Goal: Navigation & Orientation: Find specific page/section

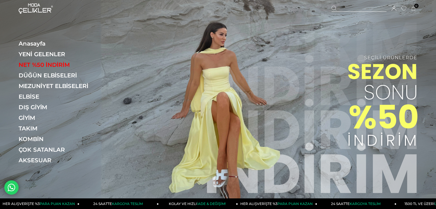
click at [228, 91] on img at bounding box center [218, 102] width 436 height 204
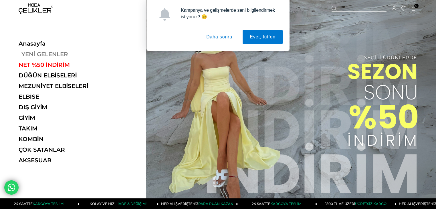
click at [36, 53] on link "YENİ GELENLER" at bounding box center [58, 54] width 79 height 7
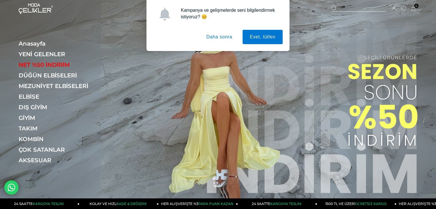
click at [222, 36] on button "Daha sonra" at bounding box center [219, 37] width 40 height 14
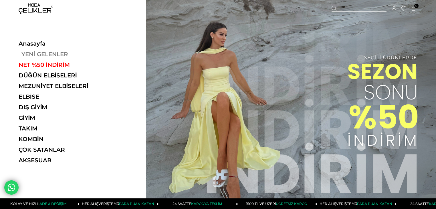
click at [45, 55] on link "YENİ GELENLER" at bounding box center [58, 54] width 79 height 7
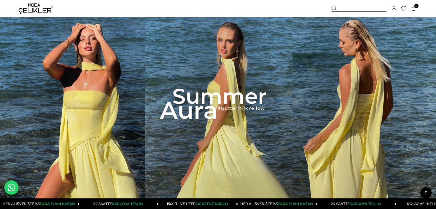
scroll to position [206, 0]
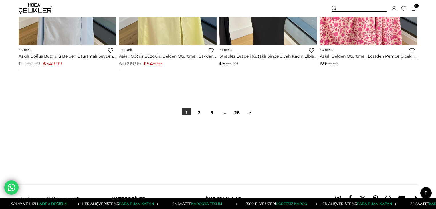
scroll to position [3548, 0]
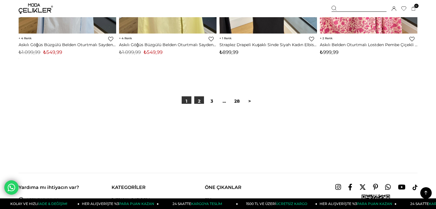
click at [198, 100] on link "2" at bounding box center [199, 101] width 10 height 10
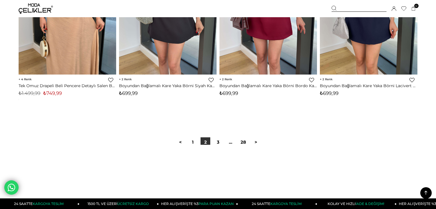
scroll to position [3525, 0]
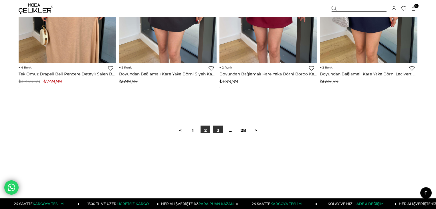
click at [218, 131] on link "3" at bounding box center [218, 130] width 10 height 10
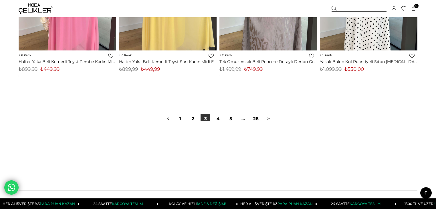
scroll to position [3640, 0]
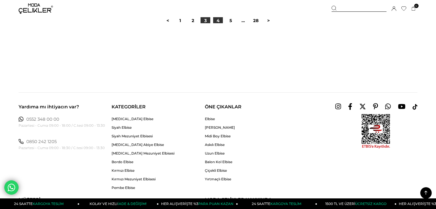
click at [217, 21] on link "4" at bounding box center [218, 21] width 10 height 10
